Goal: Task Accomplishment & Management: Manage account settings

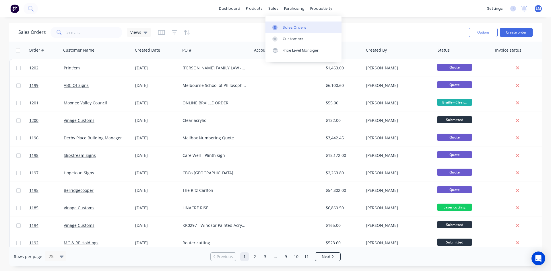
click at [289, 28] on div "Sales Orders" at bounding box center [295, 27] width 24 height 5
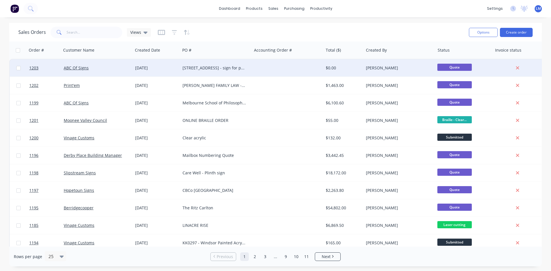
click at [257, 64] on div at bounding box center [287, 67] width 71 height 17
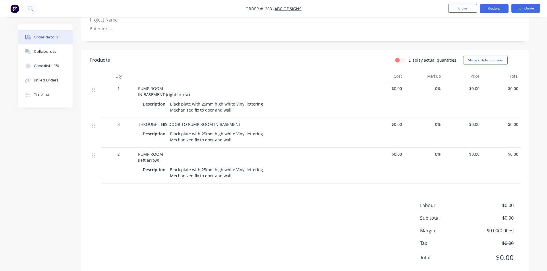
scroll to position [166, 0]
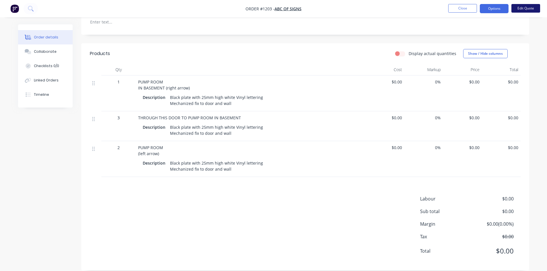
click at [528, 6] on button "Edit Quote" at bounding box center [525, 8] width 29 height 9
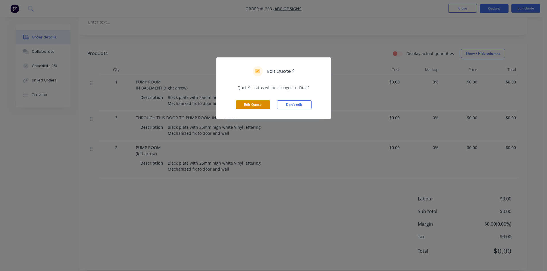
click at [253, 105] on button "Edit Quote" at bounding box center [253, 104] width 34 height 9
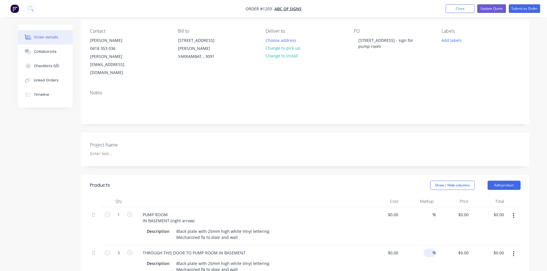
scroll to position [115, 0]
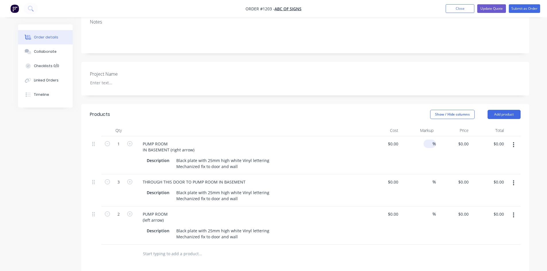
click at [433, 141] on span "%" at bounding box center [433, 144] width 3 height 7
type input "40"
click at [426, 178] on input at bounding box center [429, 182] width 7 height 8
type input "40"
click at [427, 210] on input at bounding box center [429, 214] width 7 height 8
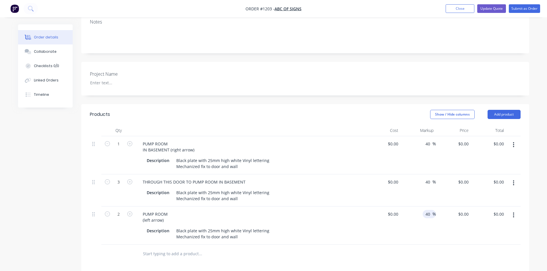
type input "40"
click at [361, 245] on div at bounding box center [305, 254] width 431 height 19
click at [397, 140] on input "0" at bounding box center [393, 144] width 13 height 8
type input "$40.00"
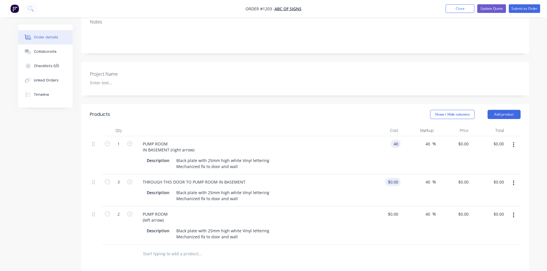
type input "$56.00"
click at [392, 178] on div "0 0" at bounding box center [395, 182] width 9 height 8
type input "$40.00"
type input "$56.00"
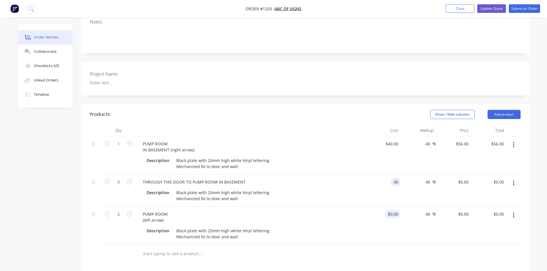
type input "$168.00"
click at [396, 210] on input "0" at bounding box center [393, 214] width 13 height 8
type input "$40.00"
type input "$56.00"
type input "$112.00"
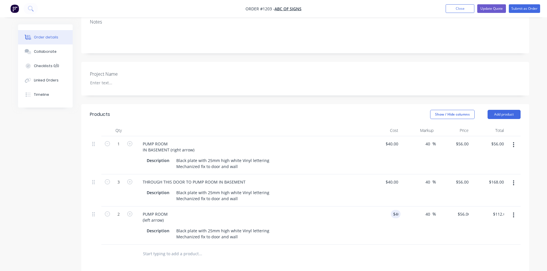
click at [327, 247] on div at bounding box center [239, 254] width 207 height 19
click at [391, 136] on div "40 $40.00" at bounding box center [382, 155] width 35 height 38
type input "$35.00"
type input "$49.00"
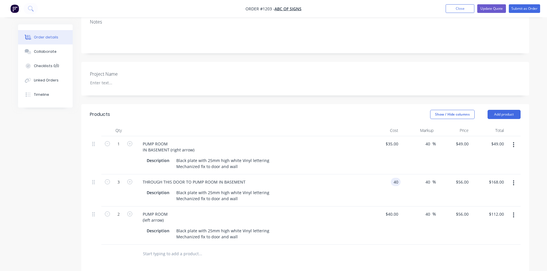
click at [394, 178] on input "40" at bounding box center [396, 182] width 7 height 8
type input "$35.00"
type input "$49.00"
type input "$147.00"
click at [393, 210] on input "40" at bounding box center [396, 214] width 7 height 8
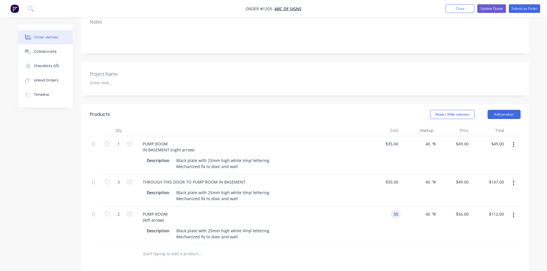
type input "$35.00"
type input "$49.00"
type input "$98.00"
click at [377, 245] on div at bounding box center [305, 254] width 431 height 19
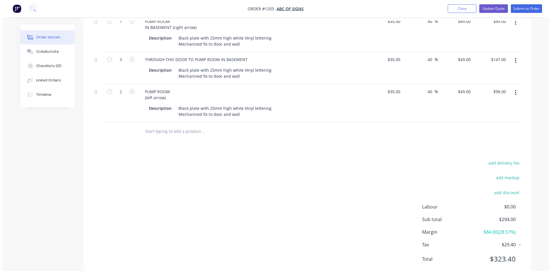
scroll to position [0, 0]
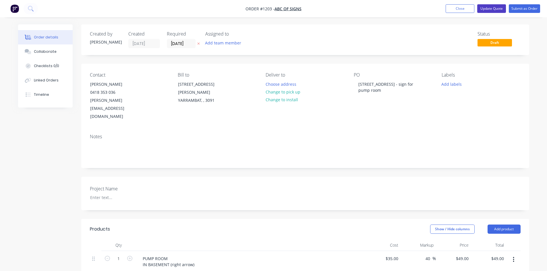
click at [494, 10] on button "Update Quote" at bounding box center [491, 8] width 29 height 9
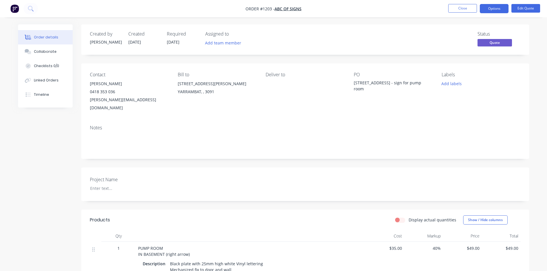
click at [494, 10] on button "Options" at bounding box center [494, 8] width 29 height 9
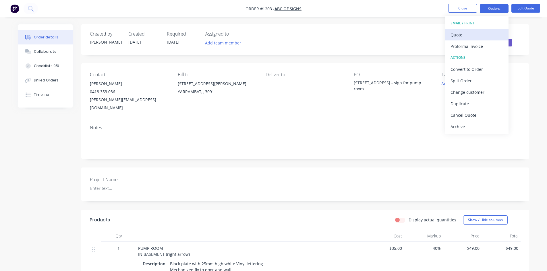
click at [468, 35] on div "Quote" at bounding box center [476, 35] width 53 height 8
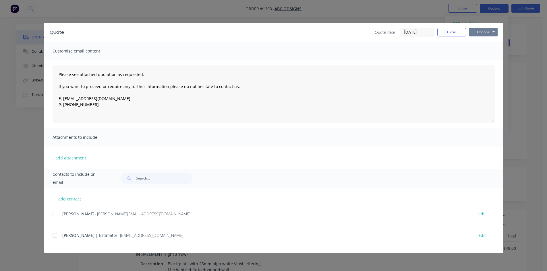
click at [482, 33] on button "Options" at bounding box center [483, 32] width 29 height 9
click at [482, 54] on button "Print" at bounding box center [487, 51] width 37 height 9
drag, startPoint x: 454, startPoint y: 31, endPoint x: 455, endPoint y: 10, distance: 21.0
click at [453, 31] on button "Close" at bounding box center [451, 32] width 29 height 9
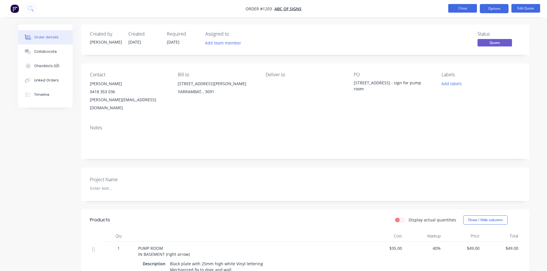
click at [455, 8] on button "Close" at bounding box center [462, 8] width 29 height 9
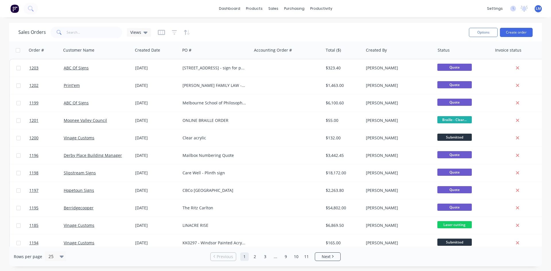
click at [15, 6] on img at bounding box center [14, 8] width 9 height 9
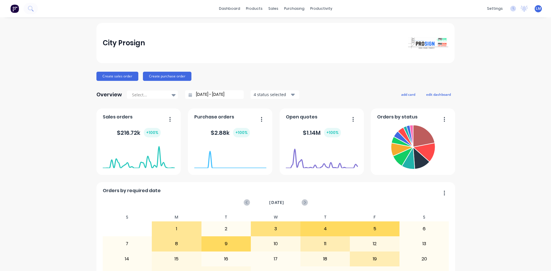
click at [536, 8] on span "LM" at bounding box center [538, 8] width 5 height 5
click at [493, 72] on button "Sign out" at bounding box center [503, 71] width 76 height 11
